Goal: Information Seeking & Learning: Compare options

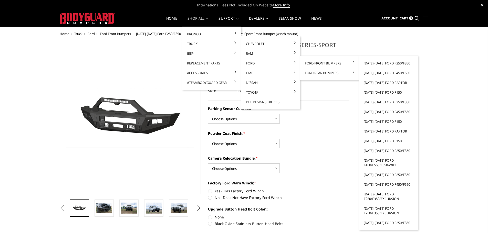
click at [382, 198] on link "[DATE]-[DATE] Ford F250/F350/Excursion" at bounding box center [388, 197] width 55 height 14
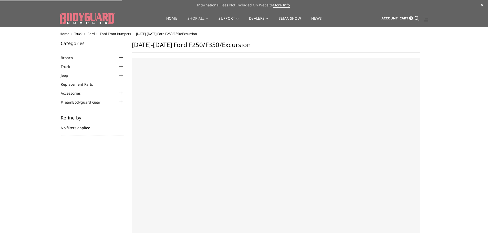
select select "US"
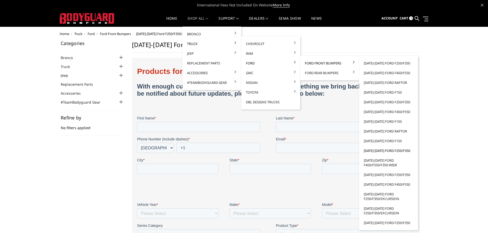
click at [380, 151] on link "[DATE]-[DATE] Ford F250/F350" at bounding box center [388, 151] width 55 height 10
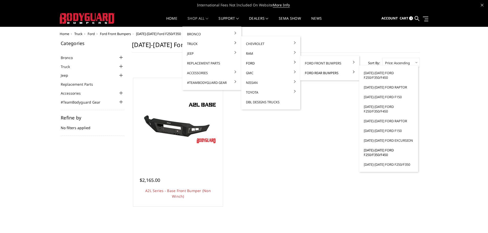
click at [372, 155] on link "[DATE]-[DATE] Ford F250/F350/F450" at bounding box center [388, 153] width 55 height 14
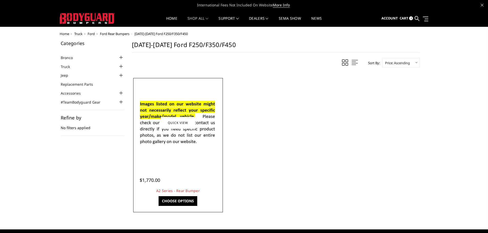
click at [176, 138] on img at bounding box center [178, 123] width 82 height 56
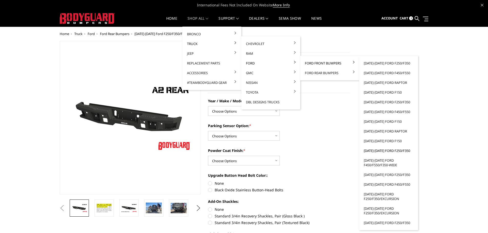
click at [375, 152] on link "[DATE]-[DATE] Ford F250/F350" at bounding box center [388, 151] width 55 height 10
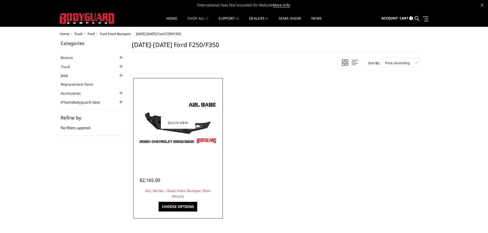
click at [186, 146] on div at bounding box center [178, 122] width 87 height 87
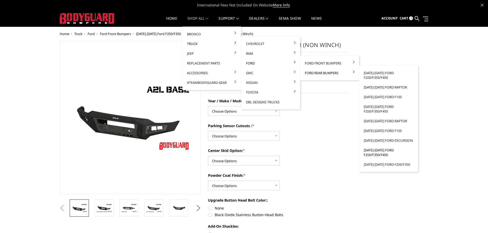
click at [377, 153] on link "[DATE]-[DATE] Ford F250/F350/F450" at bounding box center [388, 153] width 55 height 14
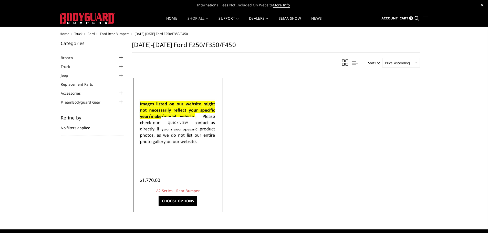
click at [184, 136] on img at bounding box center [178, 123] width 82 height 56
